Goal: Check status: Check status

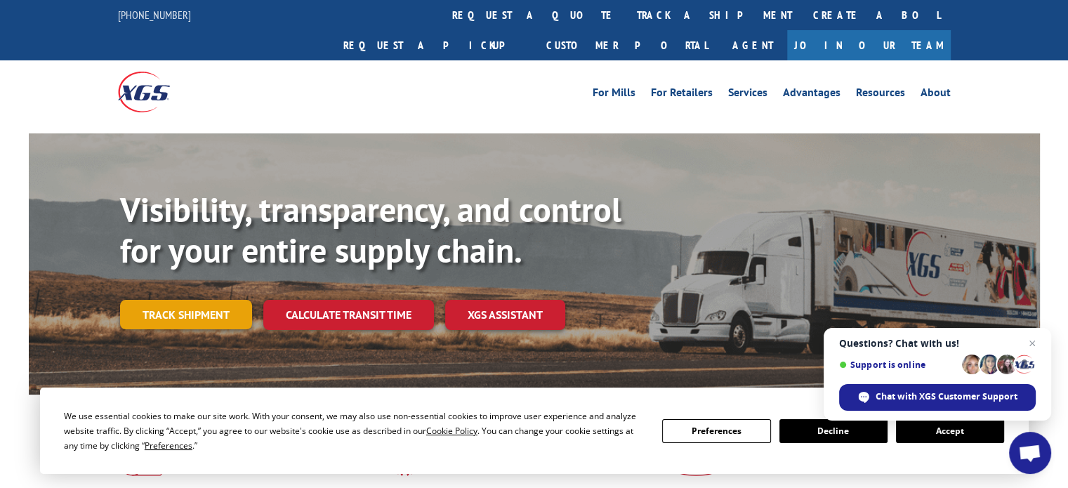
click at [213, 300] on link "Track shipment" at bounding box center [186, 315] width 132 height 30
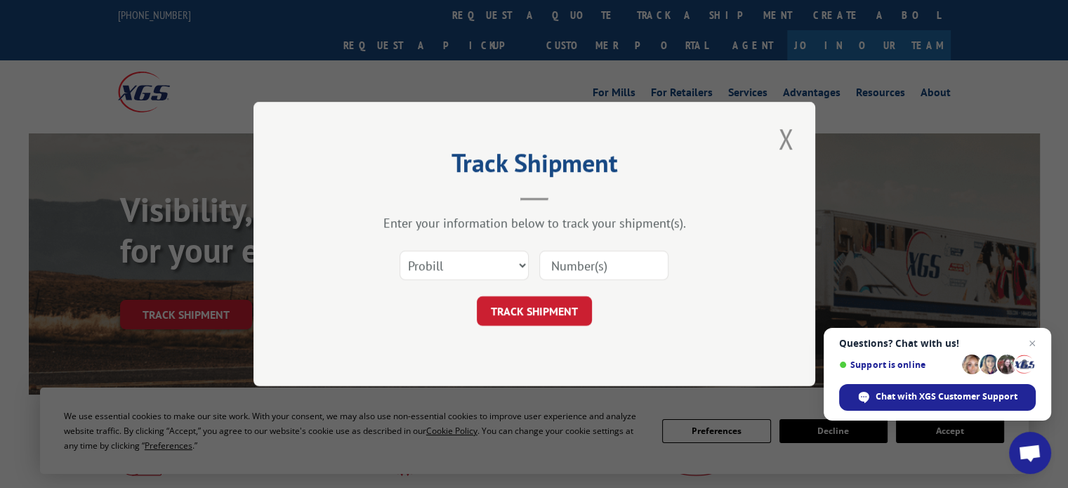
click at [570, 269] on input at bounding box center [604, 266] width 129 height 30
paste input "33369931"
type input "33369931"
click at [582, 302] on button "TRACK SHIPMENT" at bounding box center [534, 311] width 115 height 30
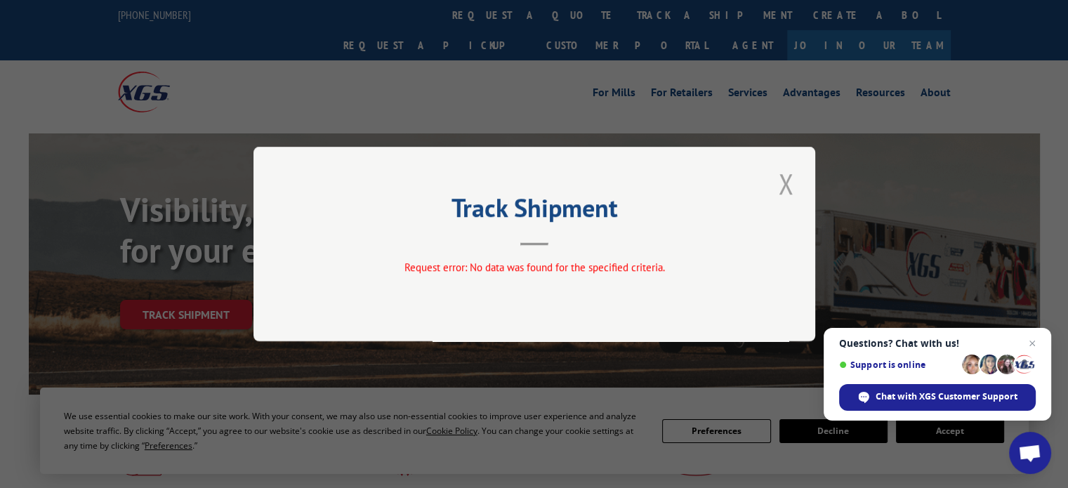
click at [785, 188] on button "Close modal" at bounding box center [786, 183] width 24 height 39
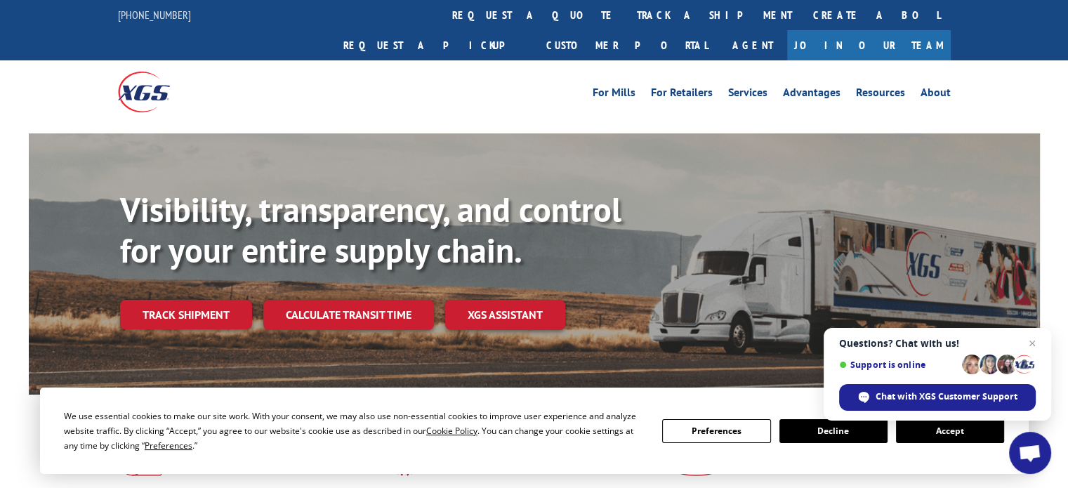
click at [228, 300] on link "Track shipment" at bounding box center [186, 315] width 132 height 30
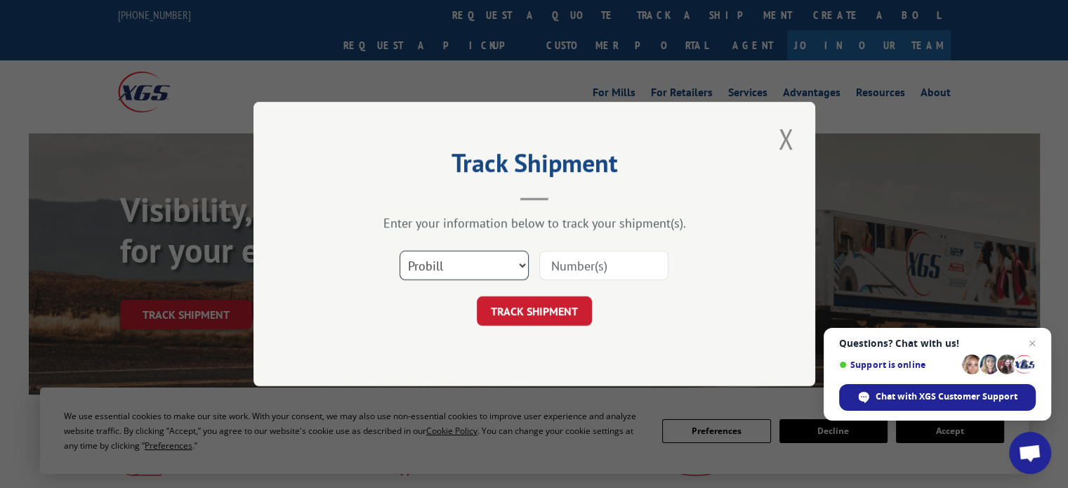
click at [490, 268] on select "Select category... Probill BOL PO" at bounding box center [464, 266] width 129 height 30
select select "bol"
click at [400, 251] on select "Select category... Probill BOL PO" at bounding box center [464, 266] width 129 height 30
click at [582, 258] on input at bounding box center [604, 266] width 129 height 30
paste input "33369931"
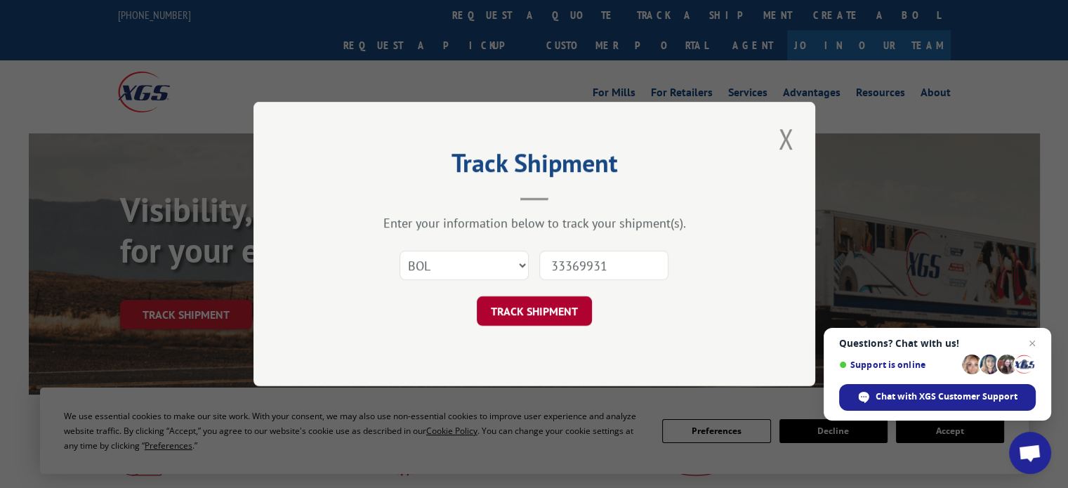
type input "33369931"
click at [532, 310] on button "TRACK SHIPMENT" at bounding box center [534, 311] width 115 height 30
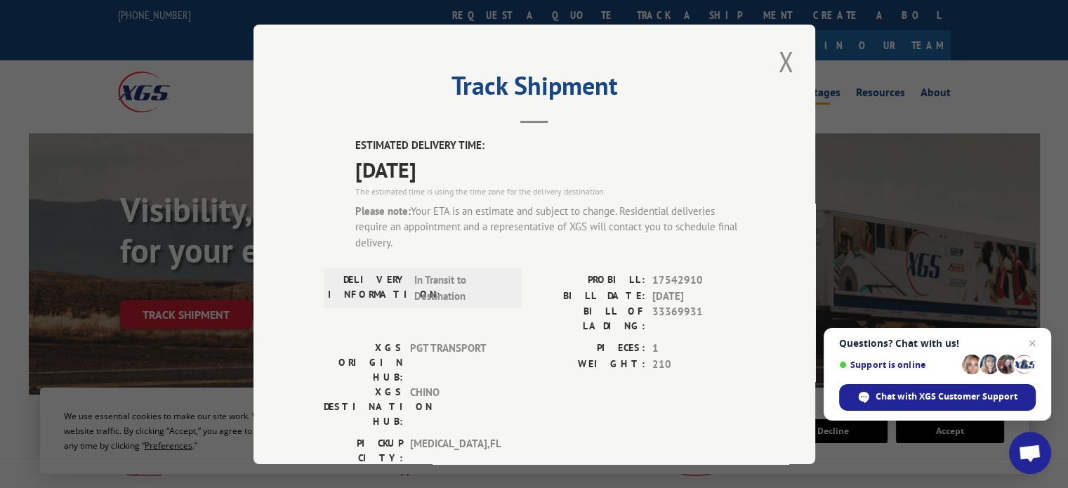
click at [785, 62] on button "Close modal" at bounding box center [786, 61] width 24 height 39
